Goal: Task Accomplishment & Management: Manage account settings

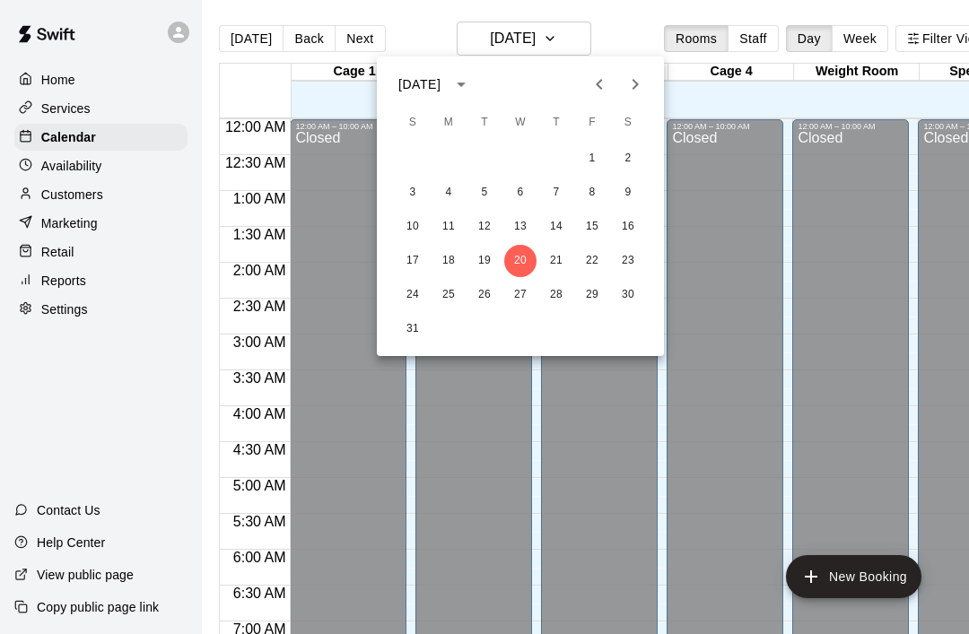
scroll to position [977, 0]
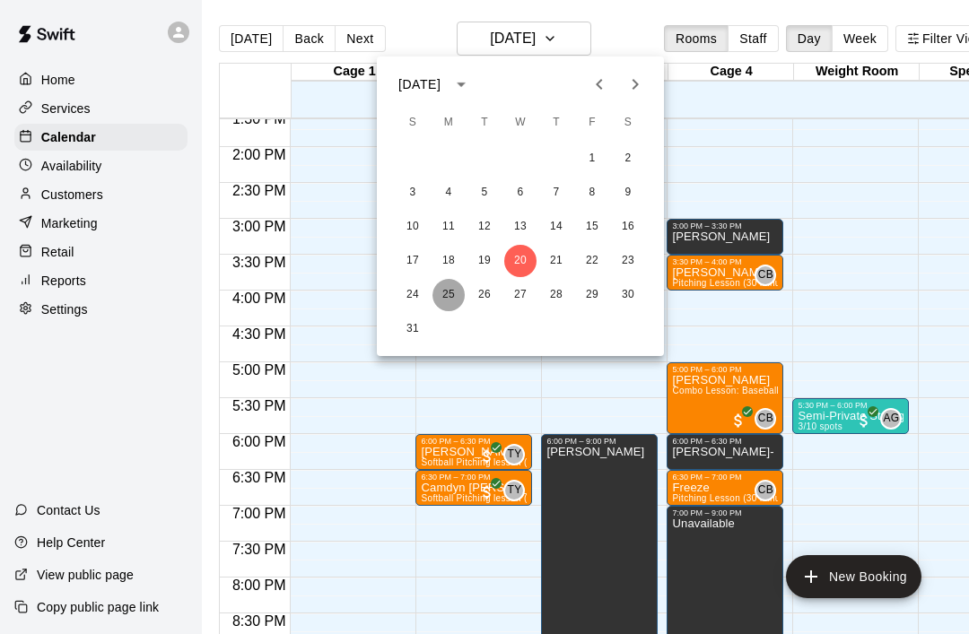
click at [450, 295] on button "25" at bounding box center [448, 295] width 32 height 32
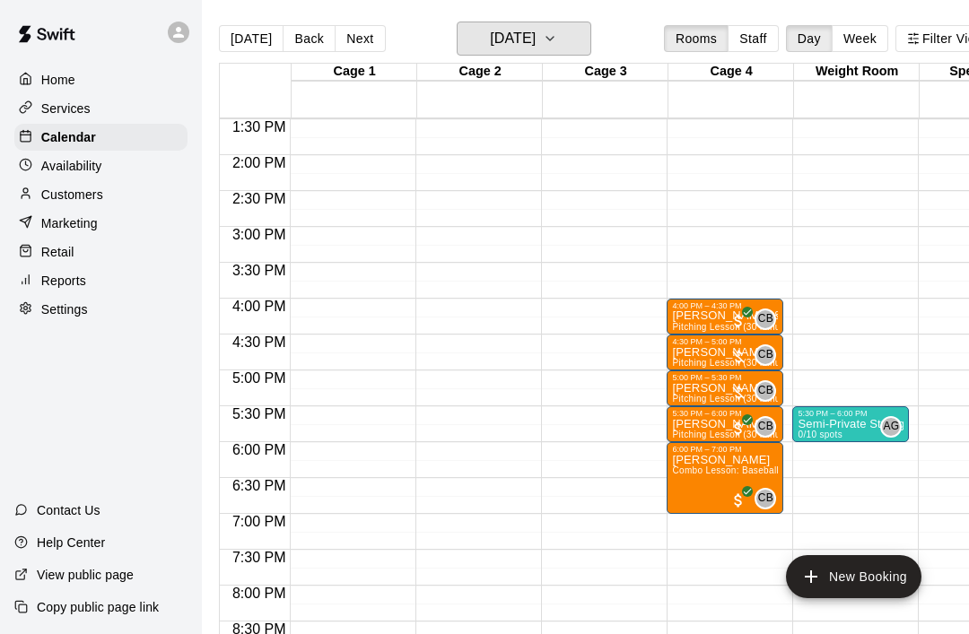
scroll to position [968, 0]
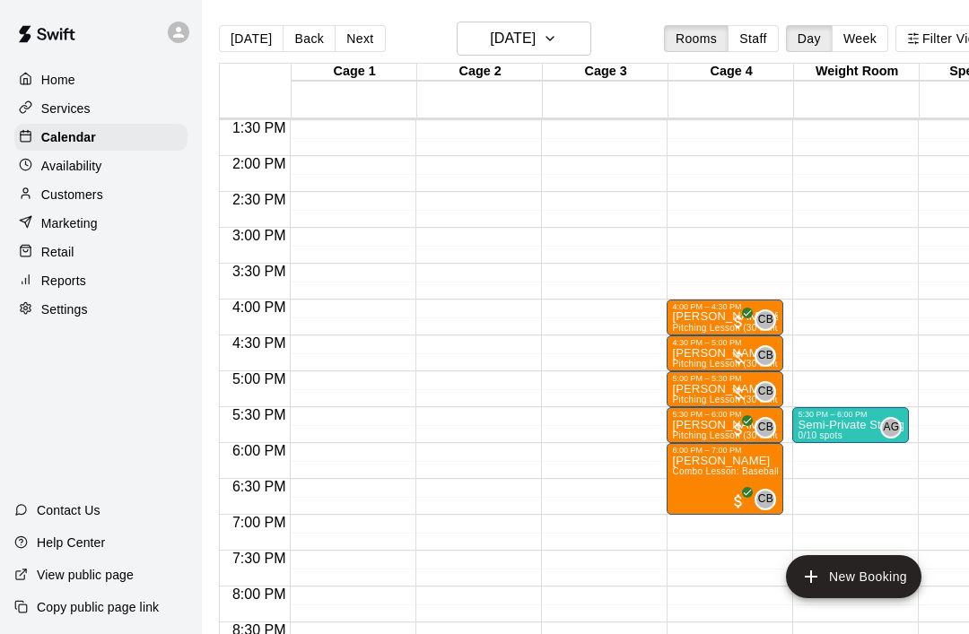
click at [770, 496] on span "CB" at bounding box center [765, 500] width 15 height 18
click at [786, 556] on img "edit" at bounding box center [776, 552] width 21 height 21
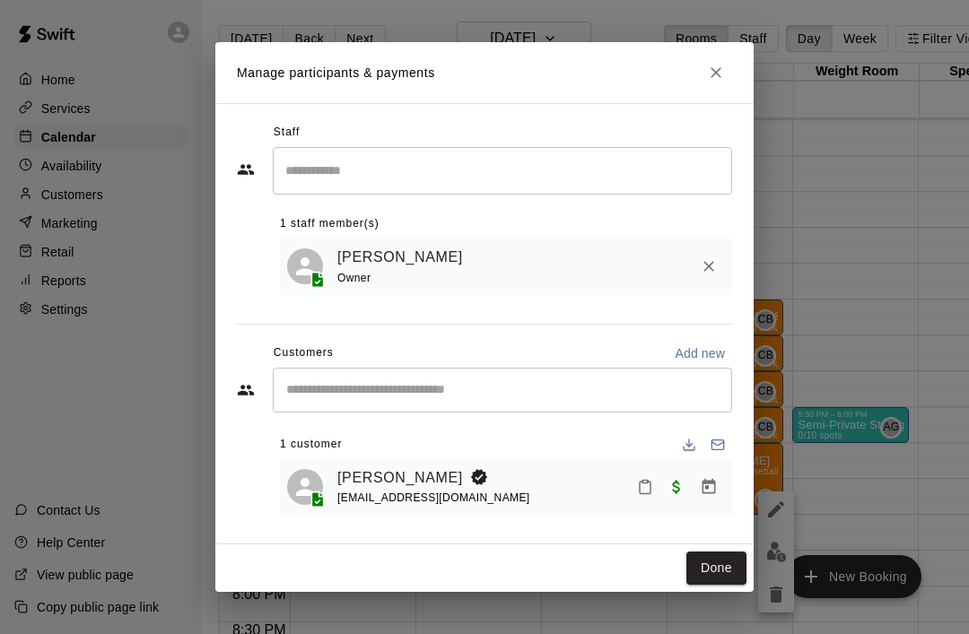
click at [719, 74] on icon "Close" at bounding box center [716, 73] width 18 height 18
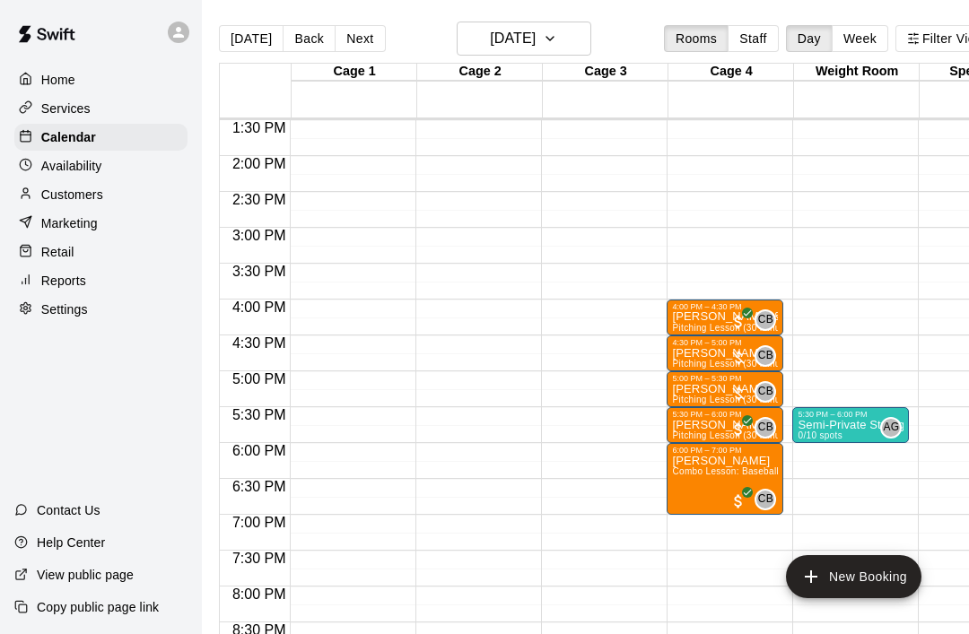
click at [98, 176] on div "Availability" at bounding box center [100, 165] width 173 height 27
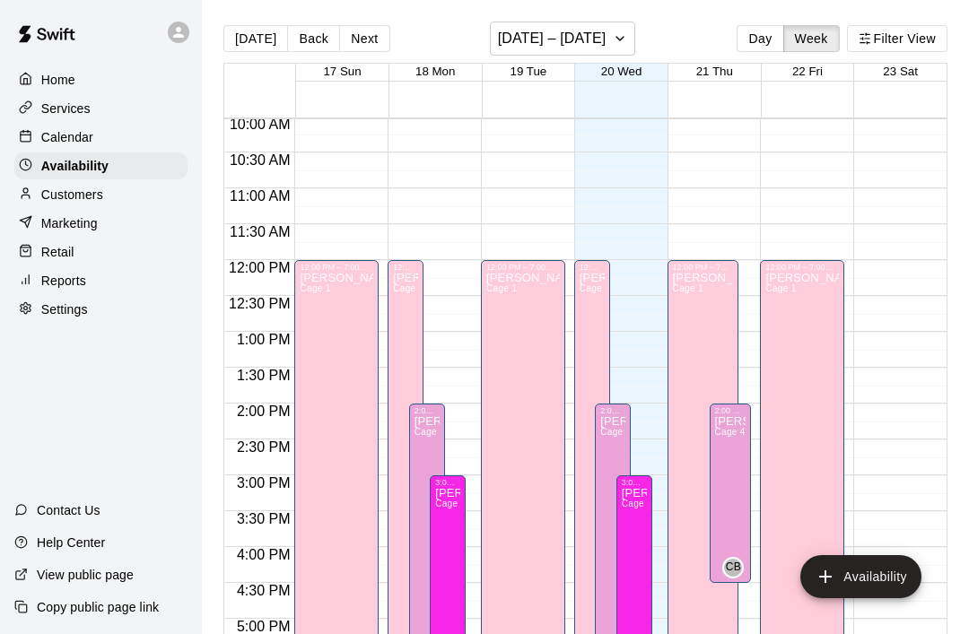
scroll to position [724, 0]
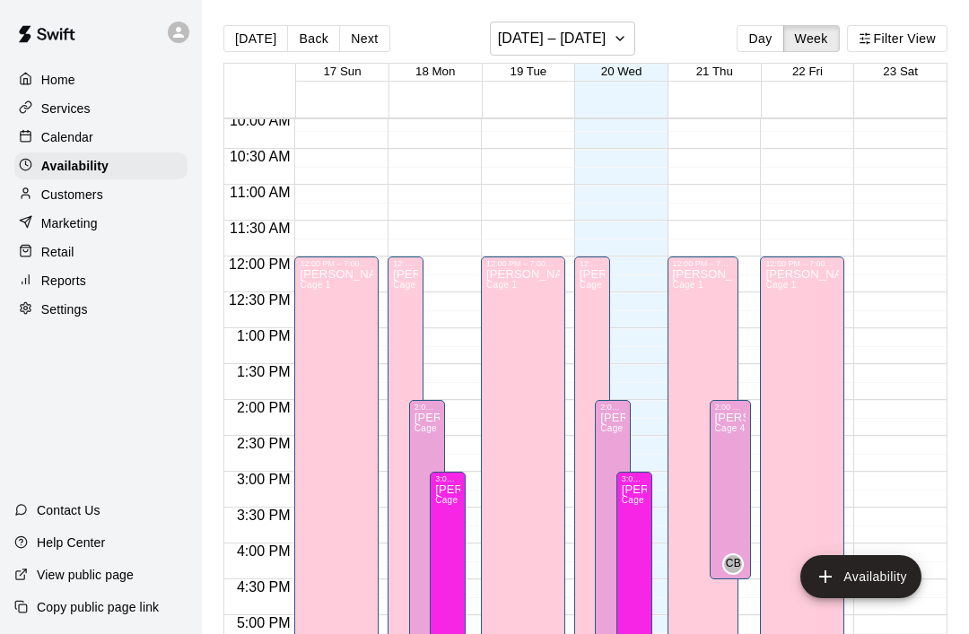
click at [620, 429] on span "Cage 4" at bounding box center [615, 428] width 30 height 10
click at [623, 443] on icon "edit" at bounding box center [619, 443] width 22 height 22
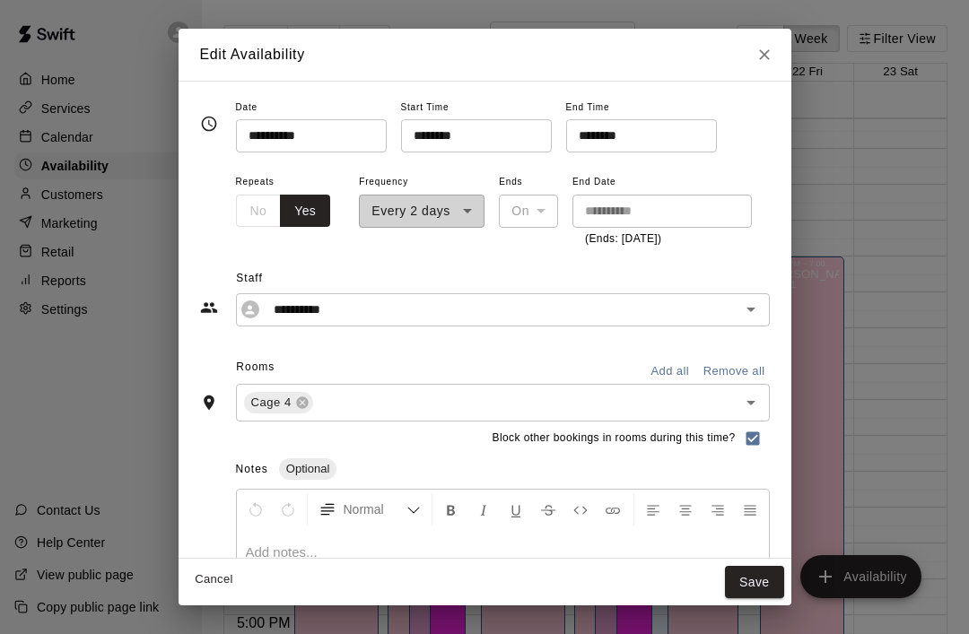
click at [402, 133] on input "********" at bounding box center [470, 135] width 138 height 33
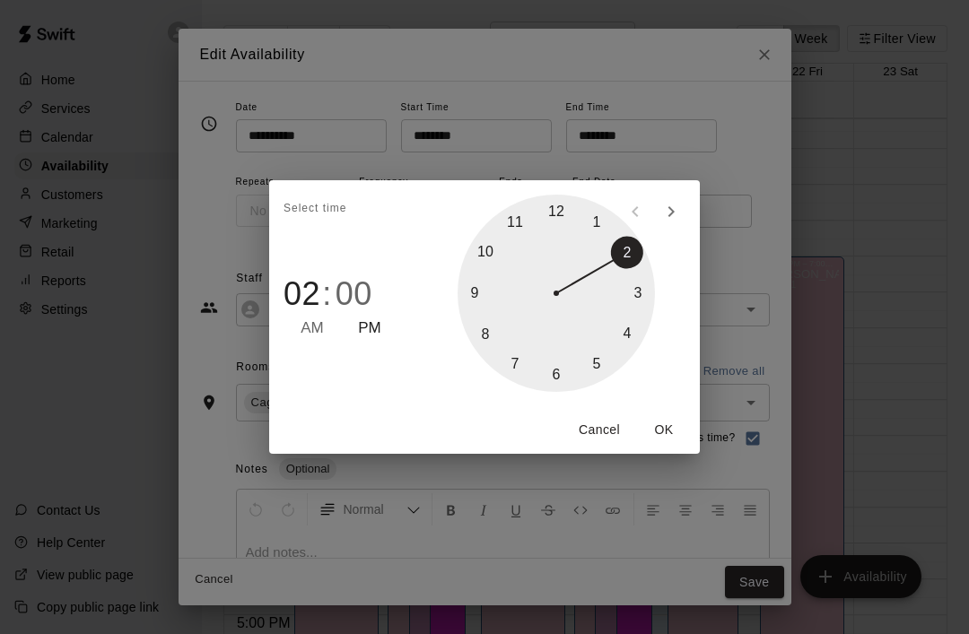
click at [638, 300] on div at bounding box center [555, 293] width 197 height 197
type input "********"
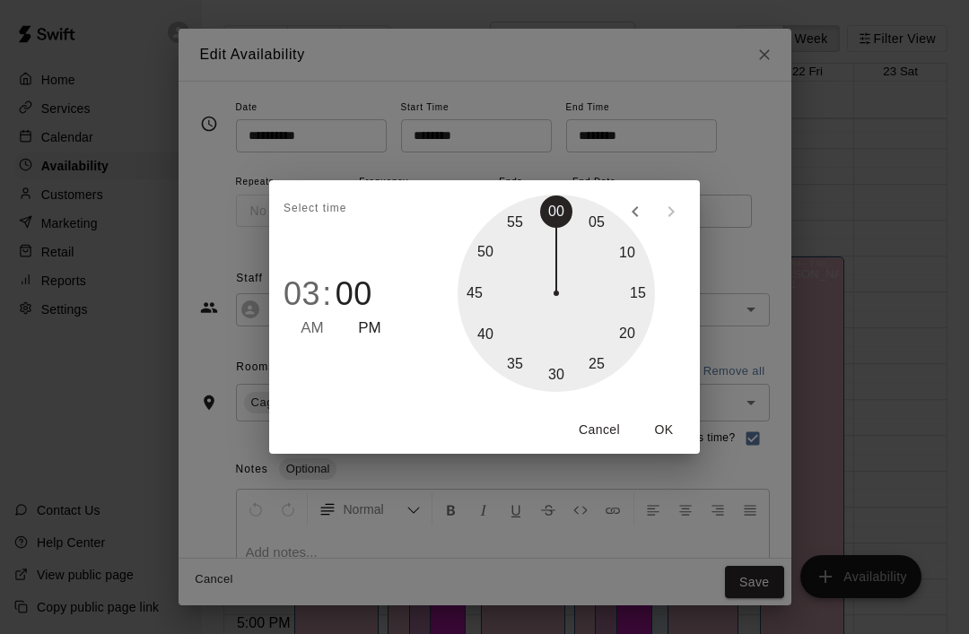
click at [671, 432] on button "OK" at bounding box center [663, 430] width 57 height 33
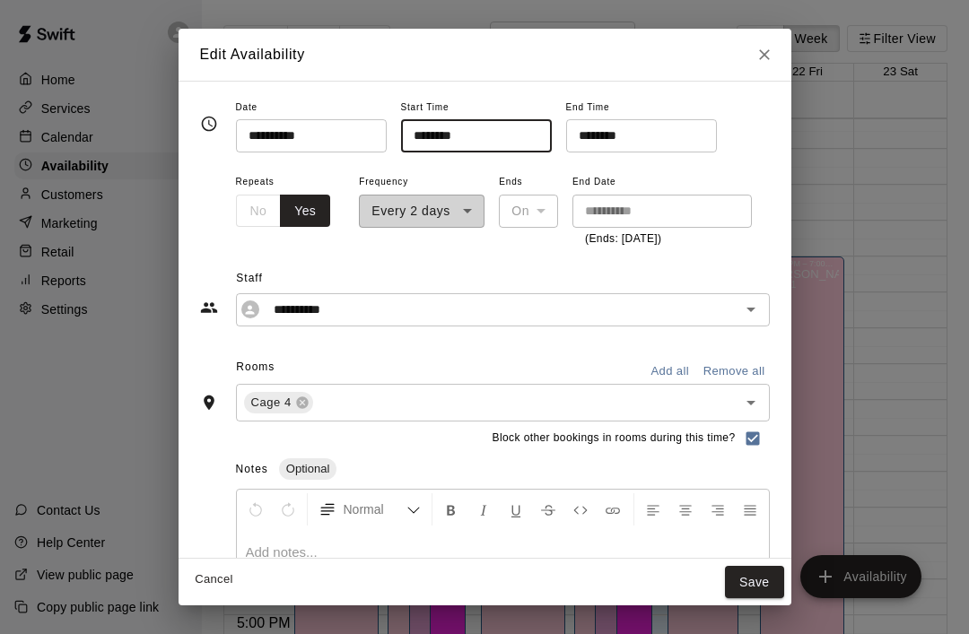
click at [755, 579] on button "Save" at bounding box center [754, 582] width 59 height 33
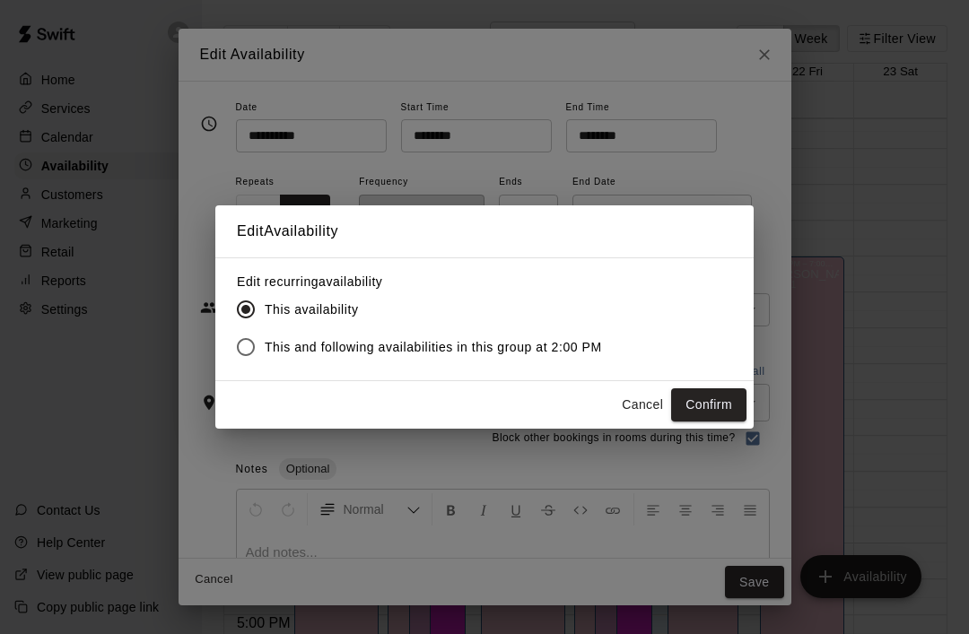
click at [718, 390] on button "Confirm" at bounding box center [708, 404] width 75 height 33
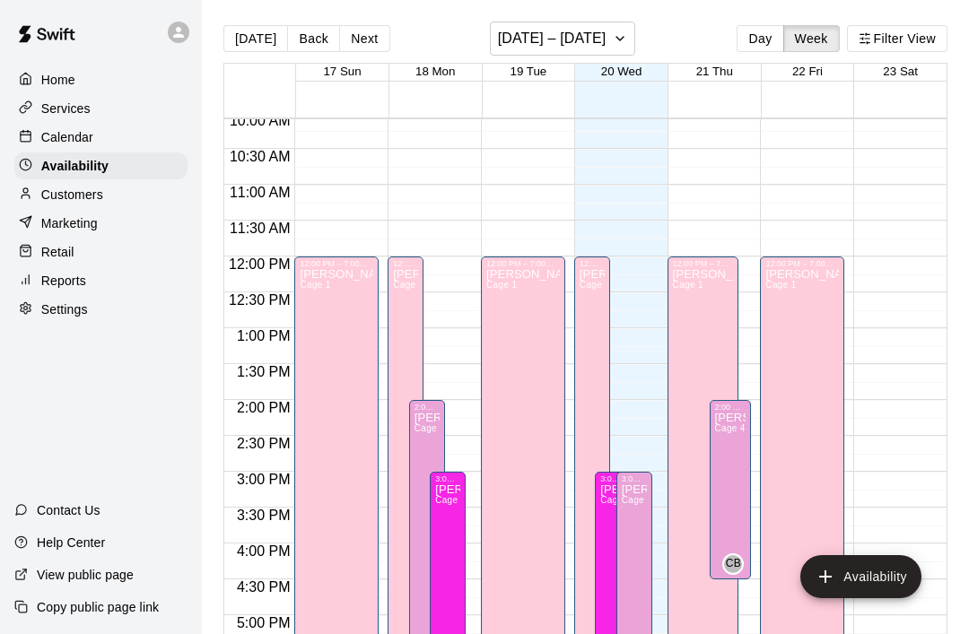
click at [55, 143] on p "Calendar" at bounding box center [67, 137] width 52 height 18
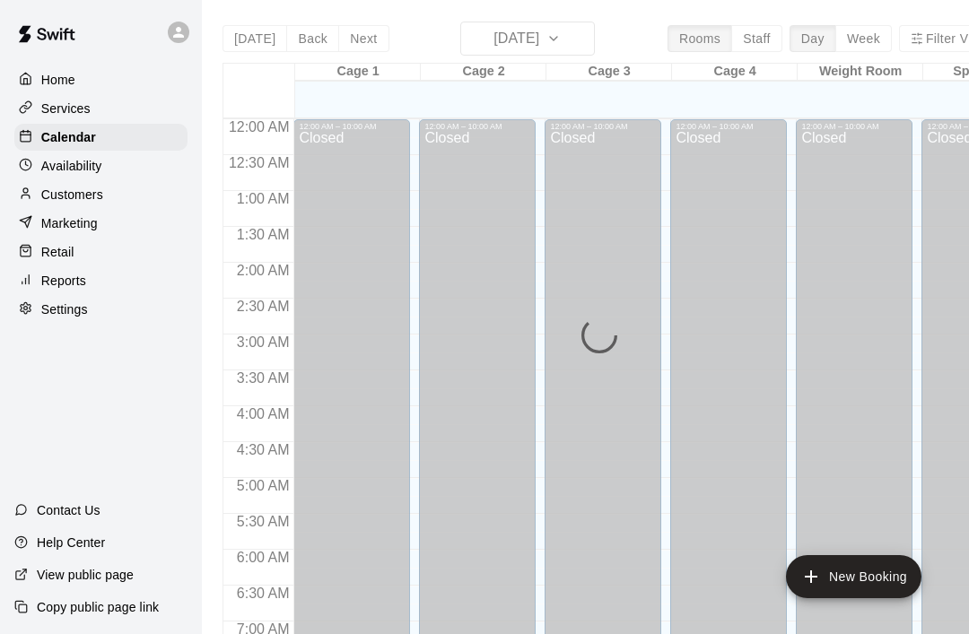
scroll to position [639, 0]
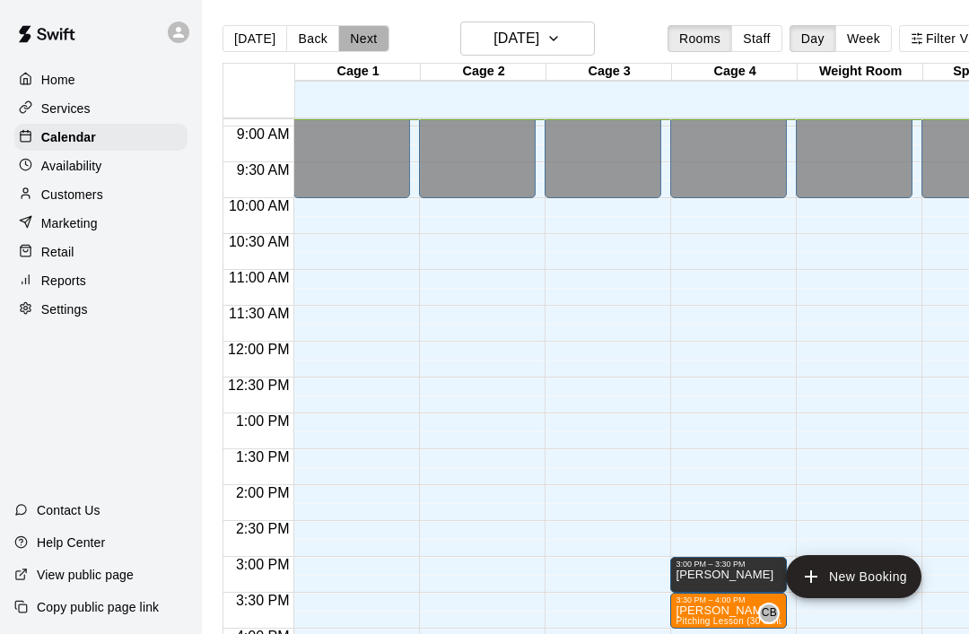
click at [344, 36] on button "Next" at bounding box center [363, 38] width 50 height 27
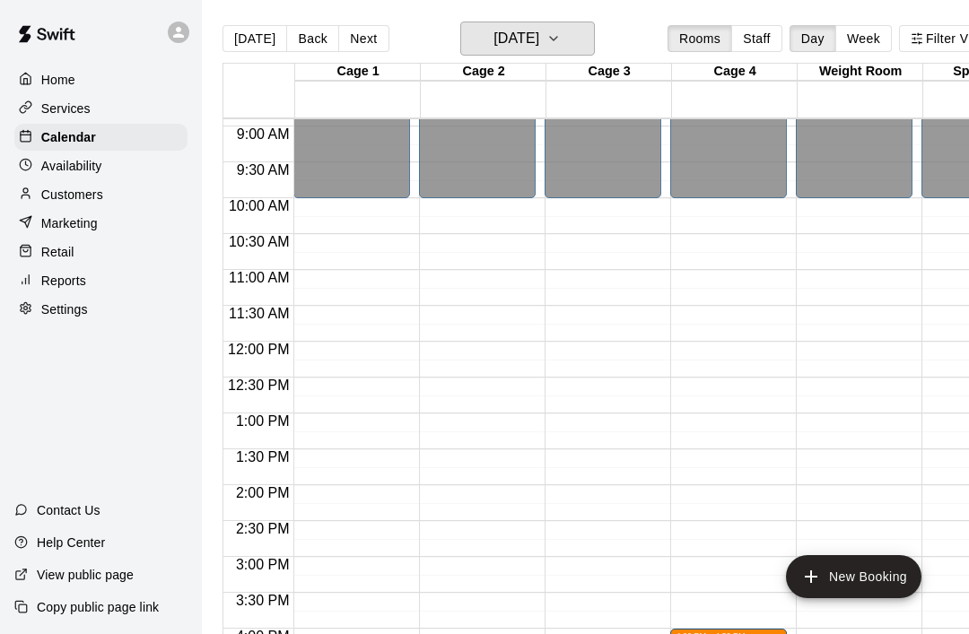
click at [588, 56] on button "[DATE]" at bounding box center [527, 39] width 135 height 34
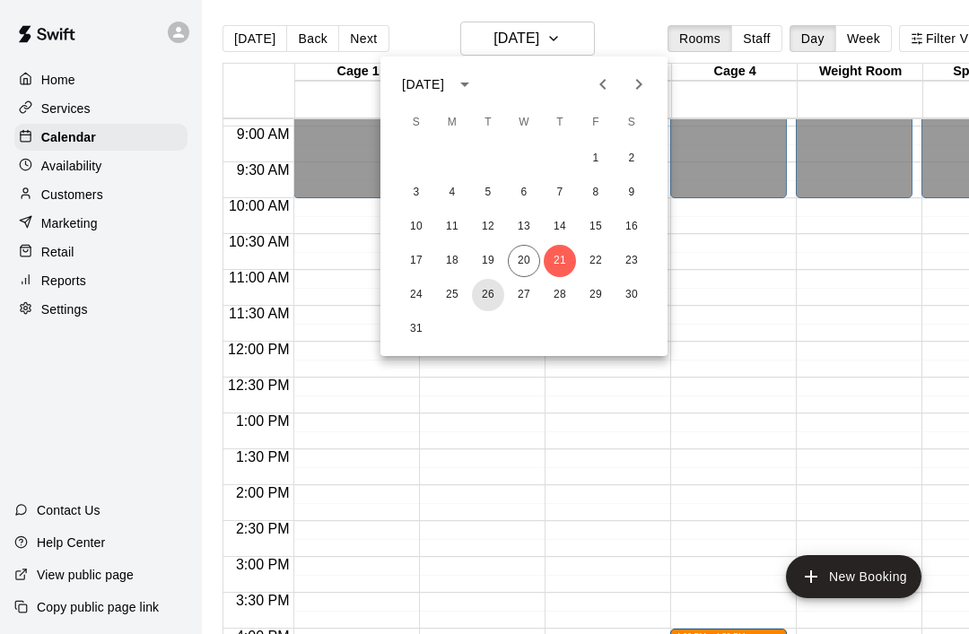
click at [488, 301] on button "26" at bounding box center [488, 295] width 32 height 32
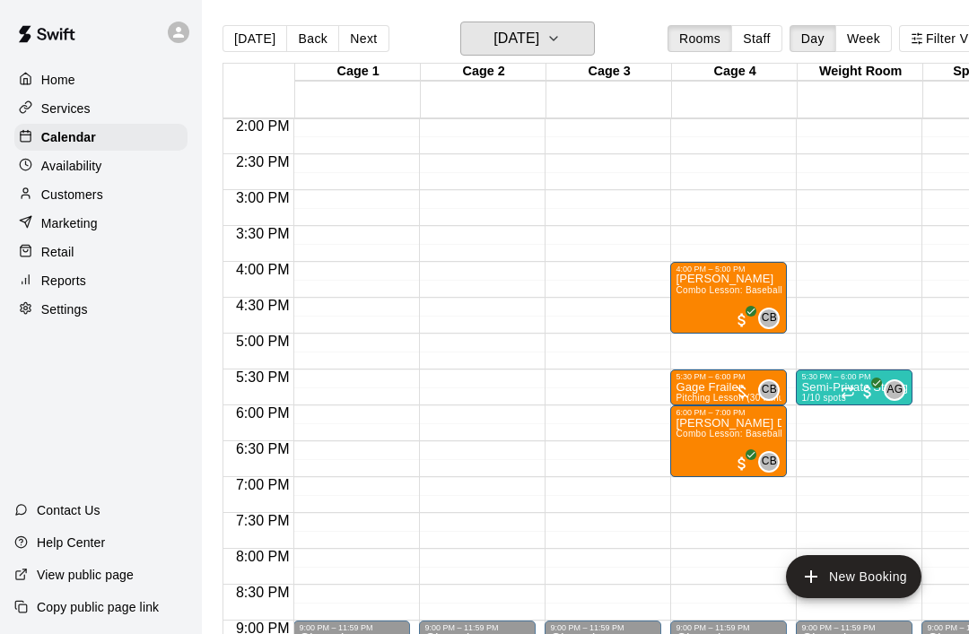
scroll to position [1005, 0]
